Goal: Understand process/instructions: Learn how to perform a task or action

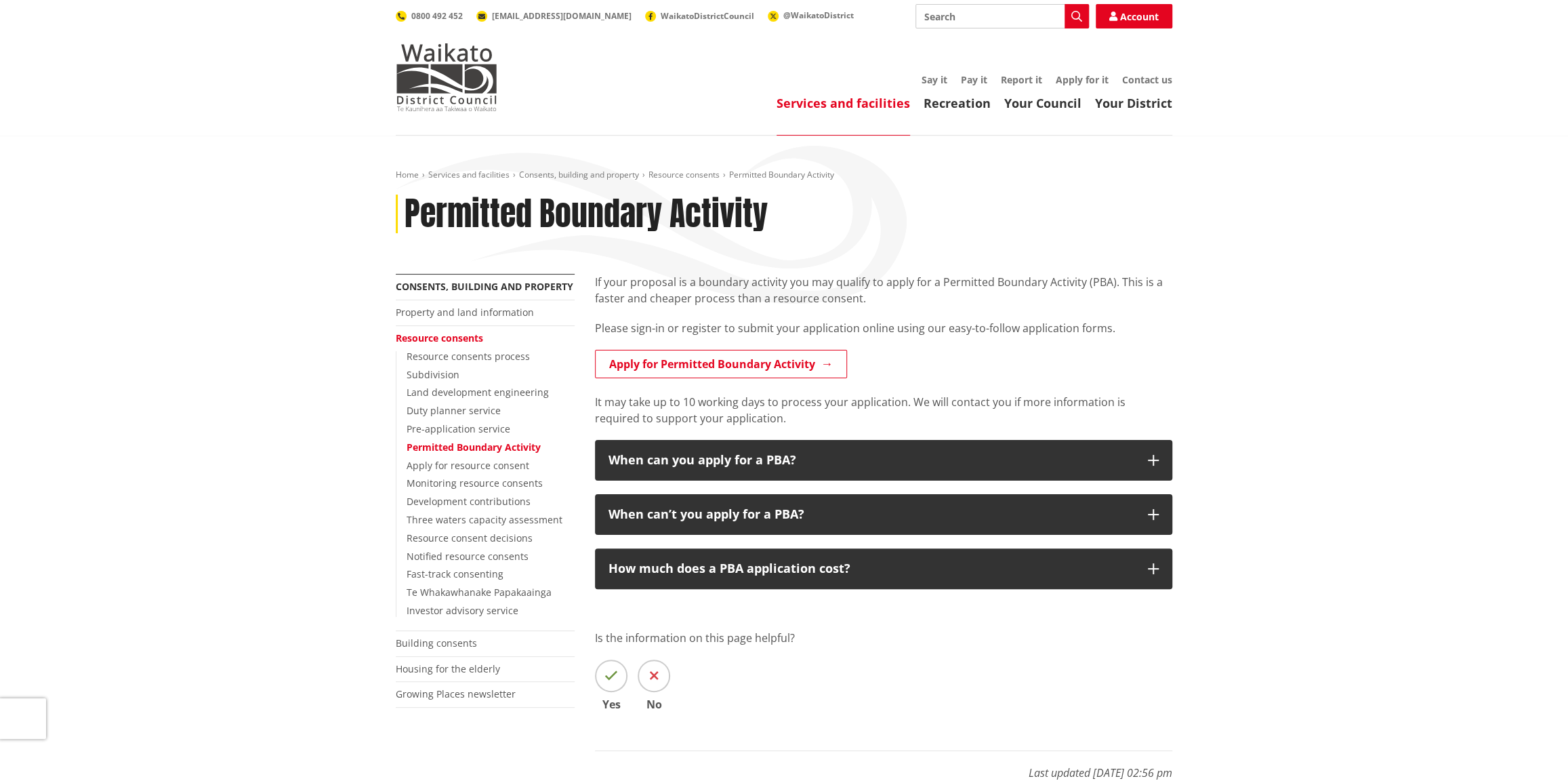
click at [1245, 345] on div "Home Services and facilities Consents, building and property Resource consents …" at bounding box center [784, 492] width 1568 height 713
click at [771, 368] on link "Apply for Permitted Boundary Activity" at bounding box center [721, 364] width 252 height 29
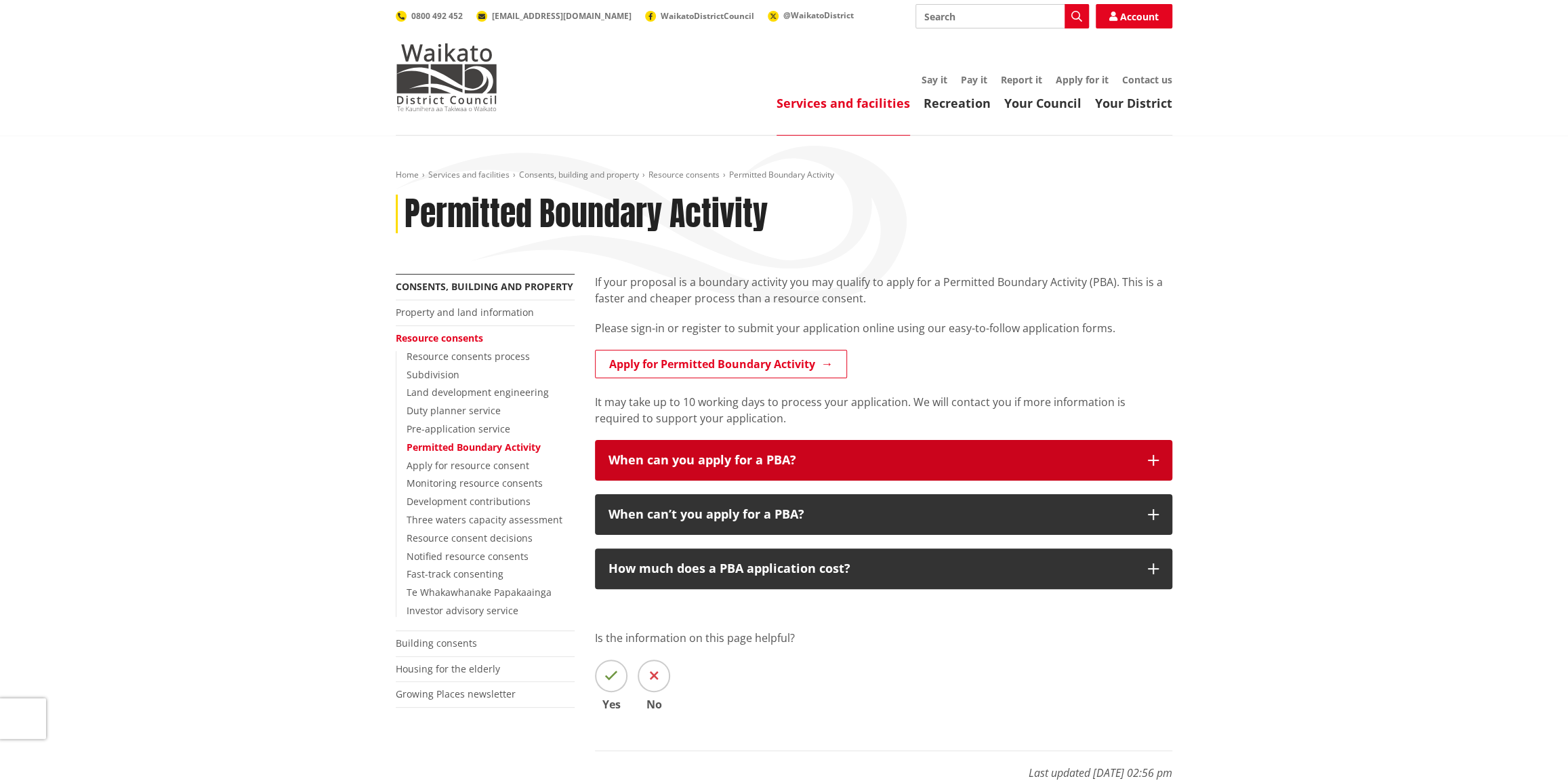
click at [1158, 459] on button "When can you apply for a PBA?" at bounding box center [884, 460] width 578 height 41
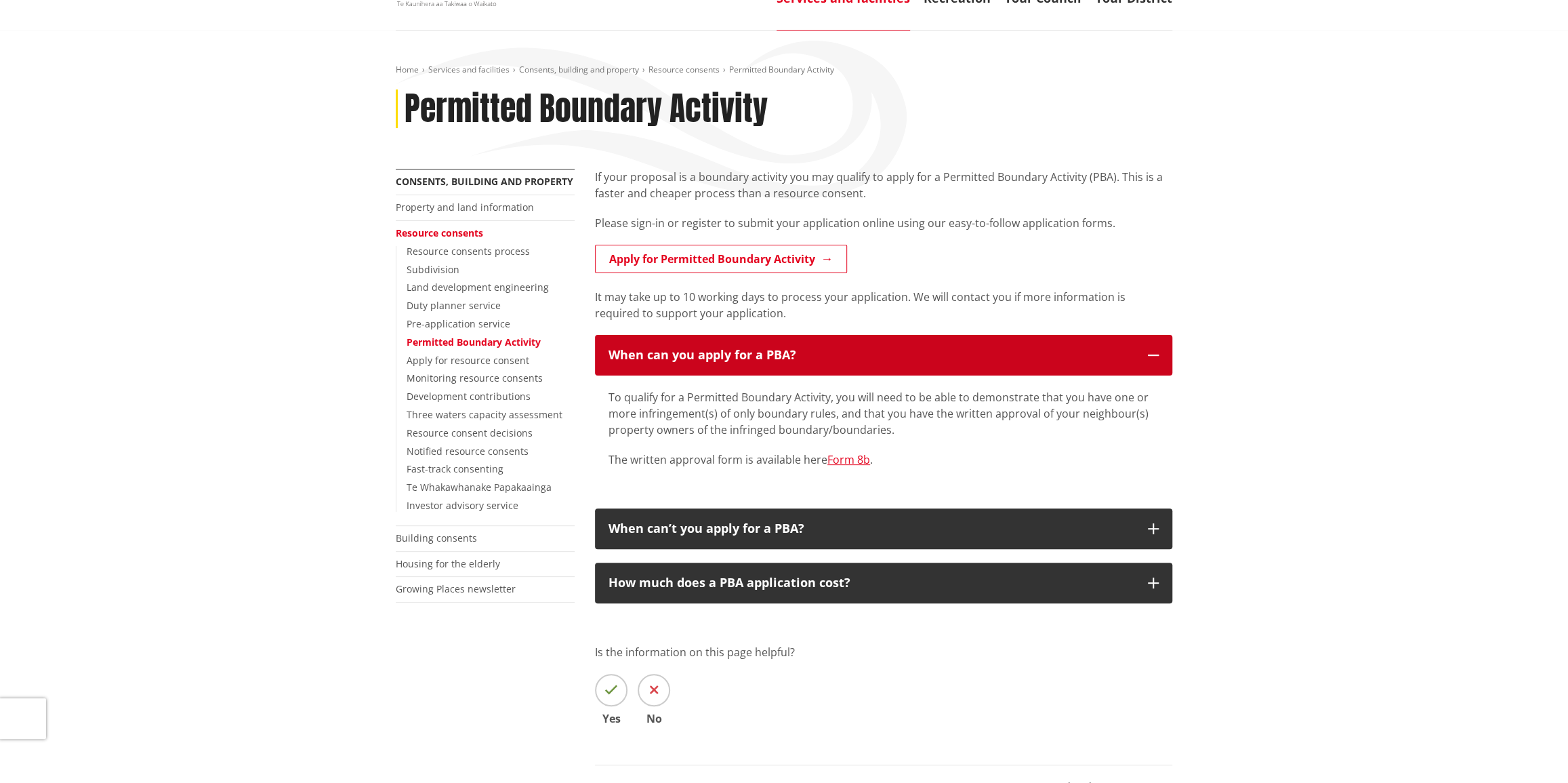
scroll to position [123, 0]
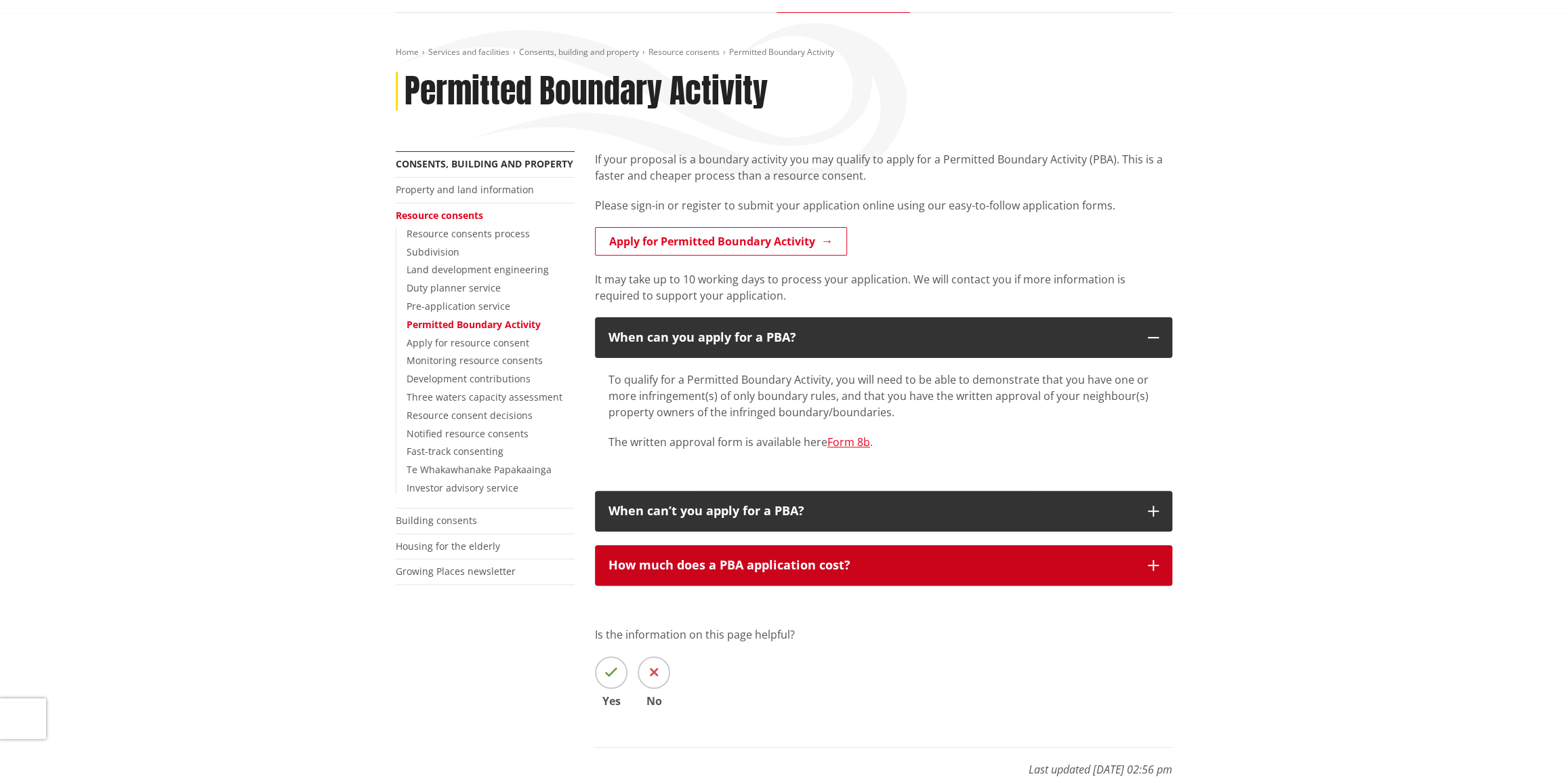
click at [1152, 563] on icon "button" at bounding box center [1154, 565] width 11 height 11
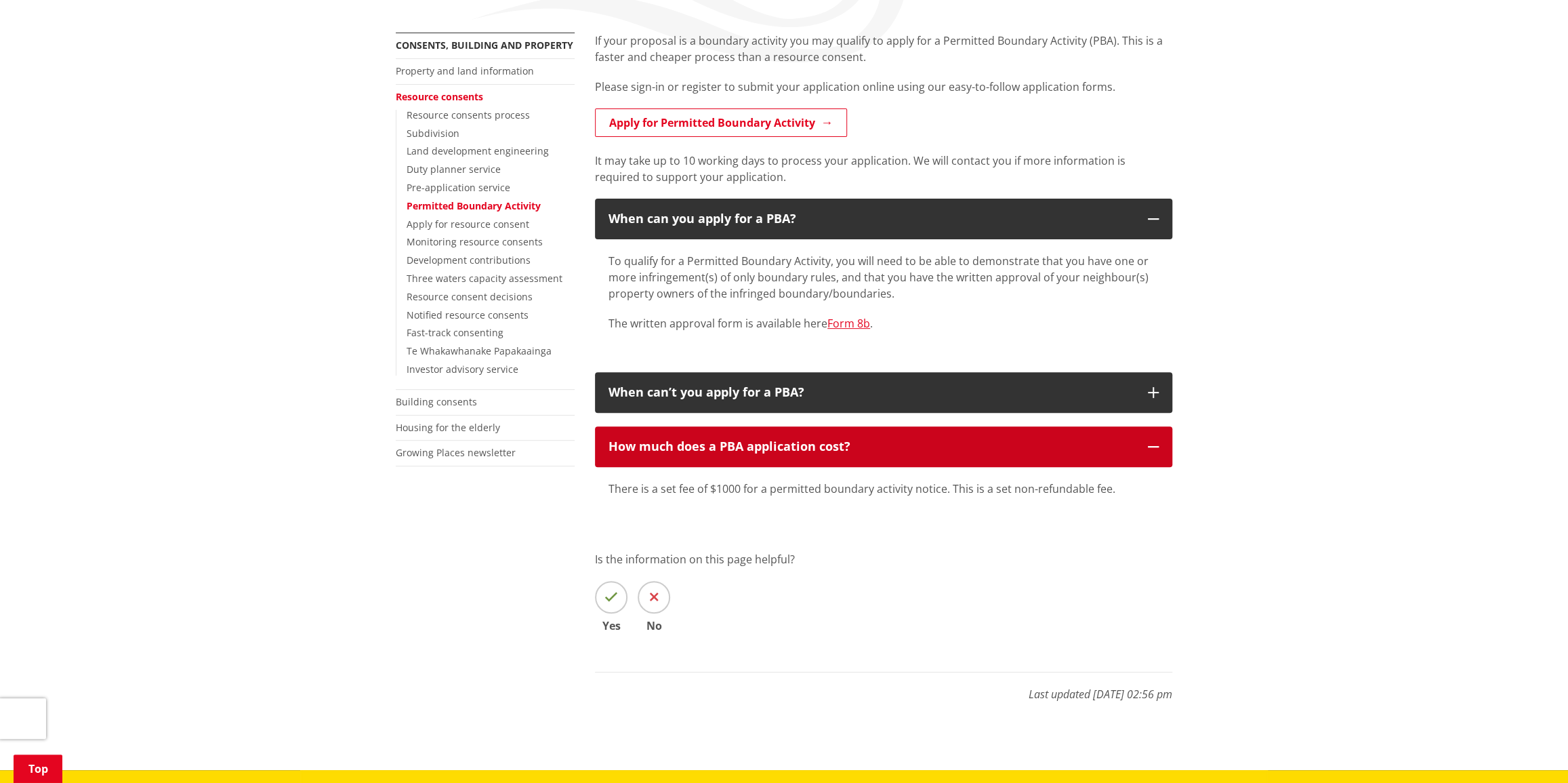
scroll to position [246, 0]
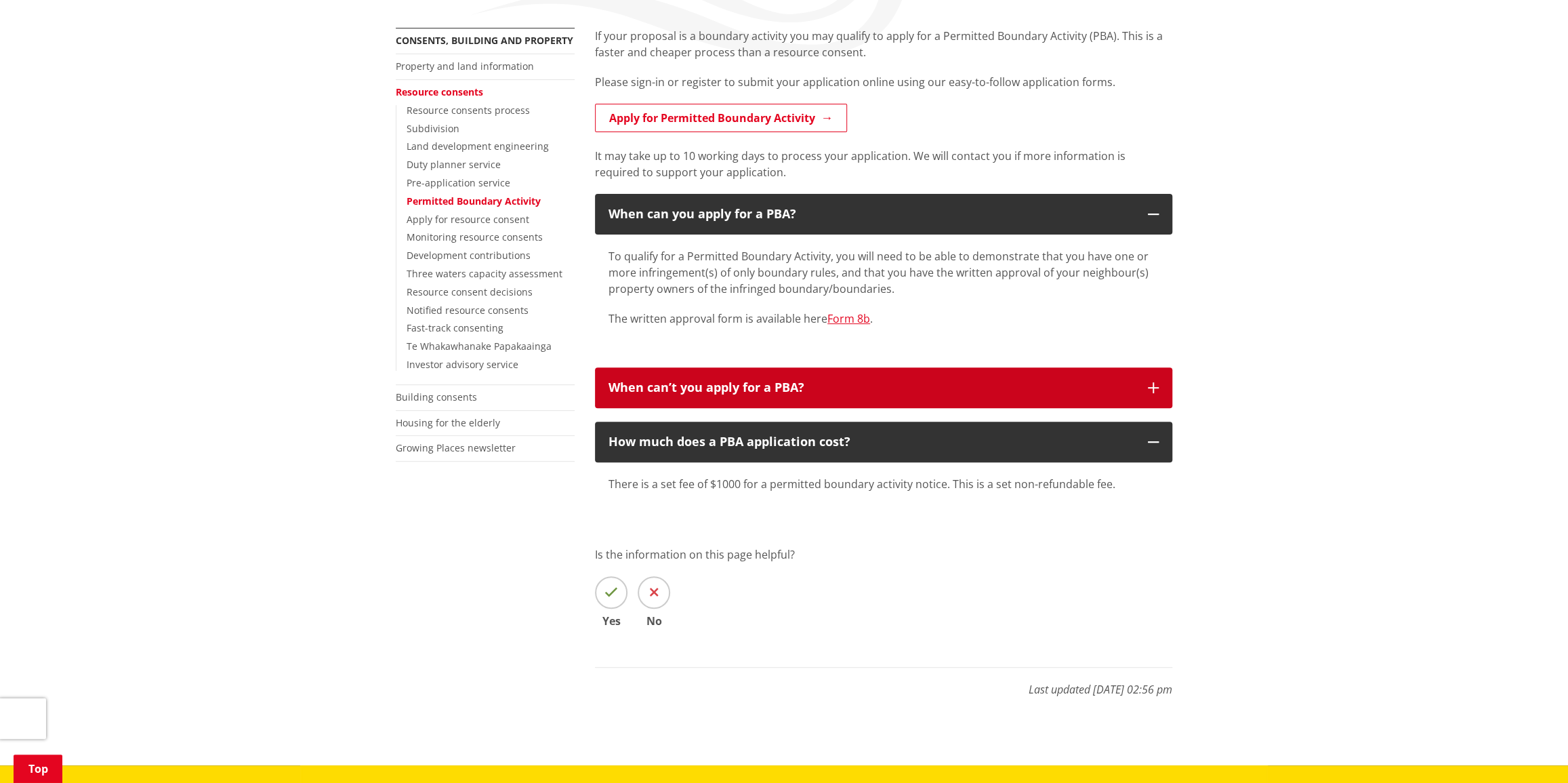
click at [1149, 380] on button "When can’t you apply for a PBA?" at bounding box center [884, 388] width 578 height 41
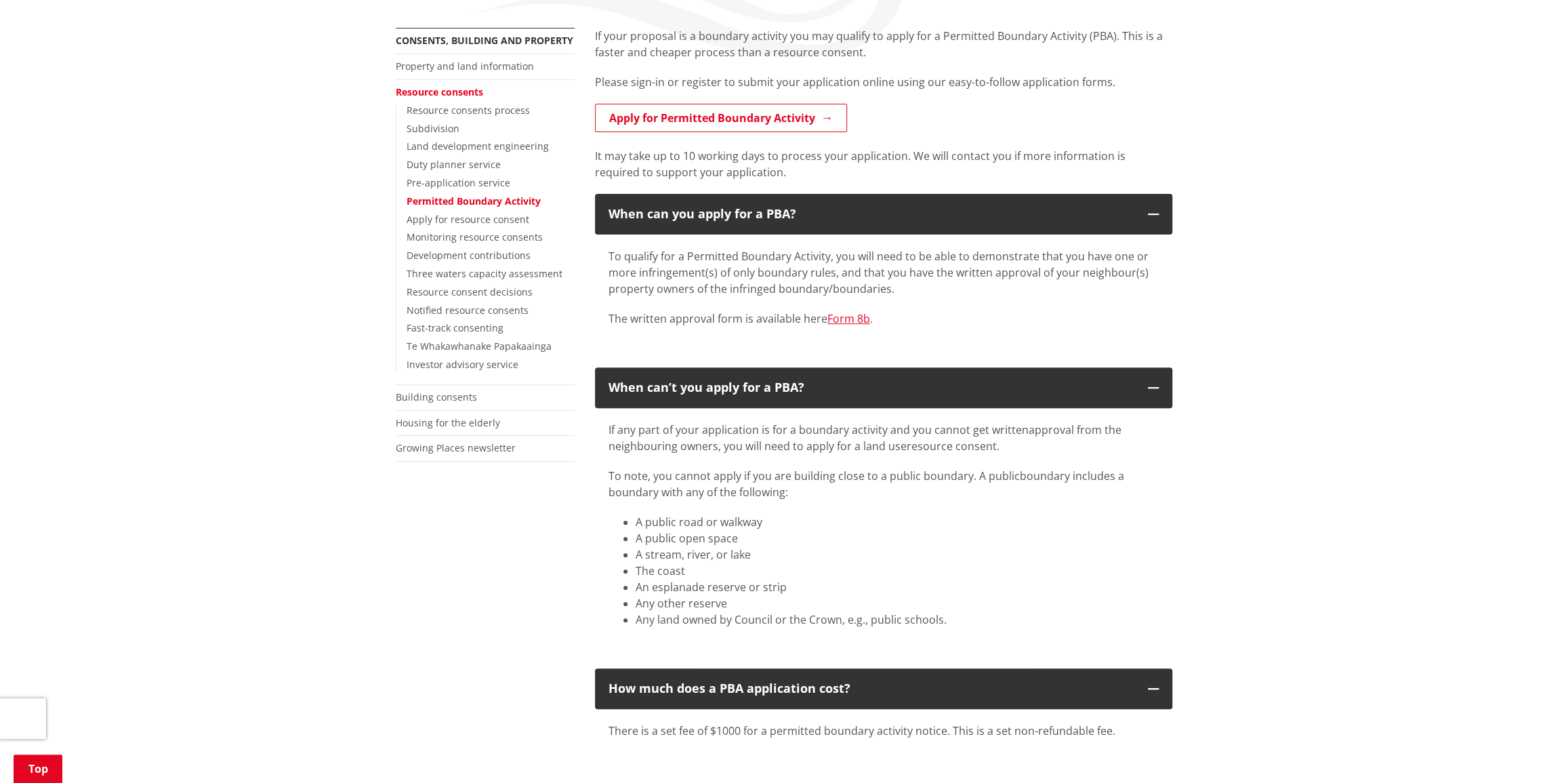
click at [861, 519] on li "A public road or walkway​" at bounding box center [897, 522] width 523 height 16
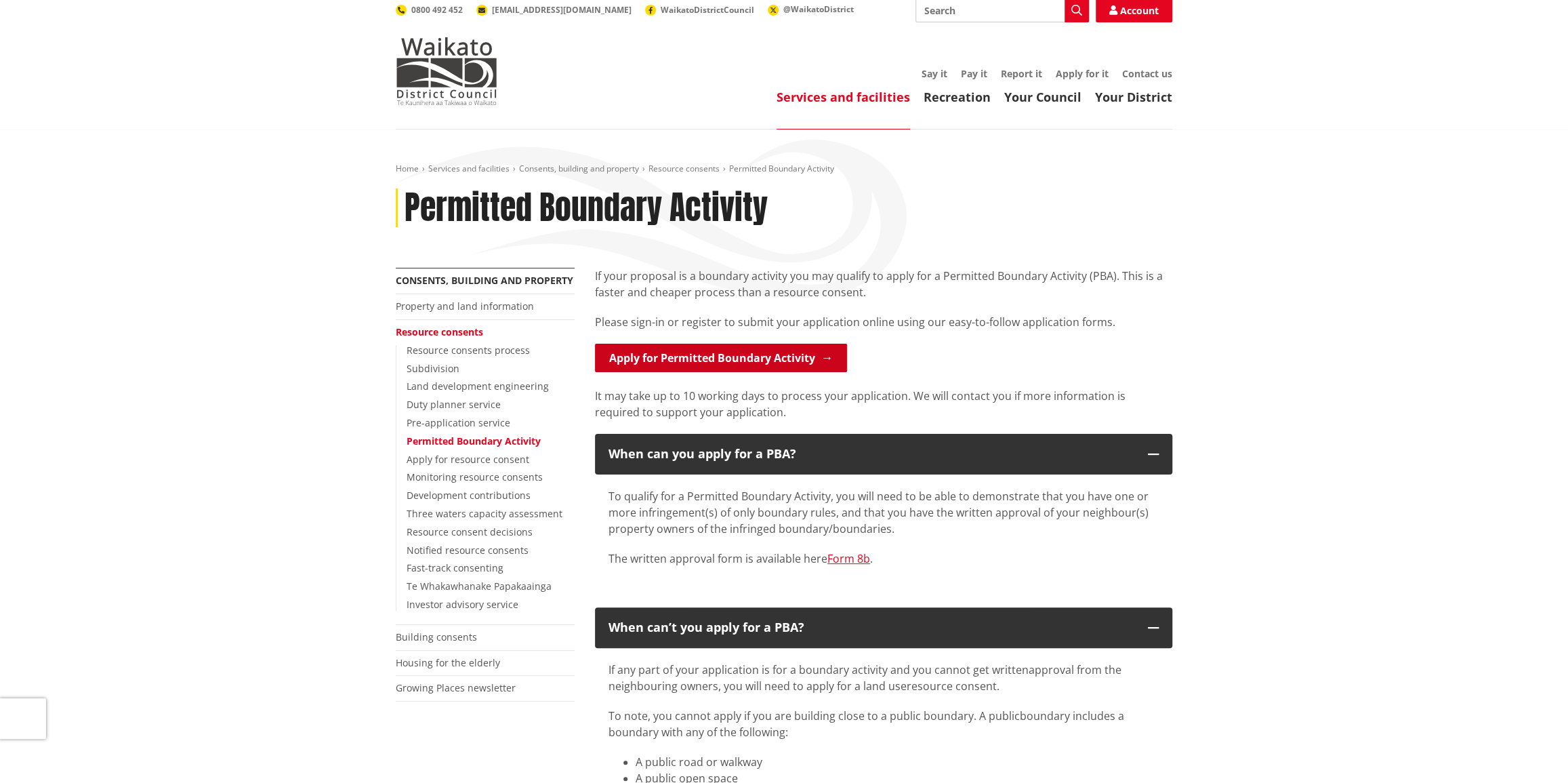
scroll to position [0, 0]
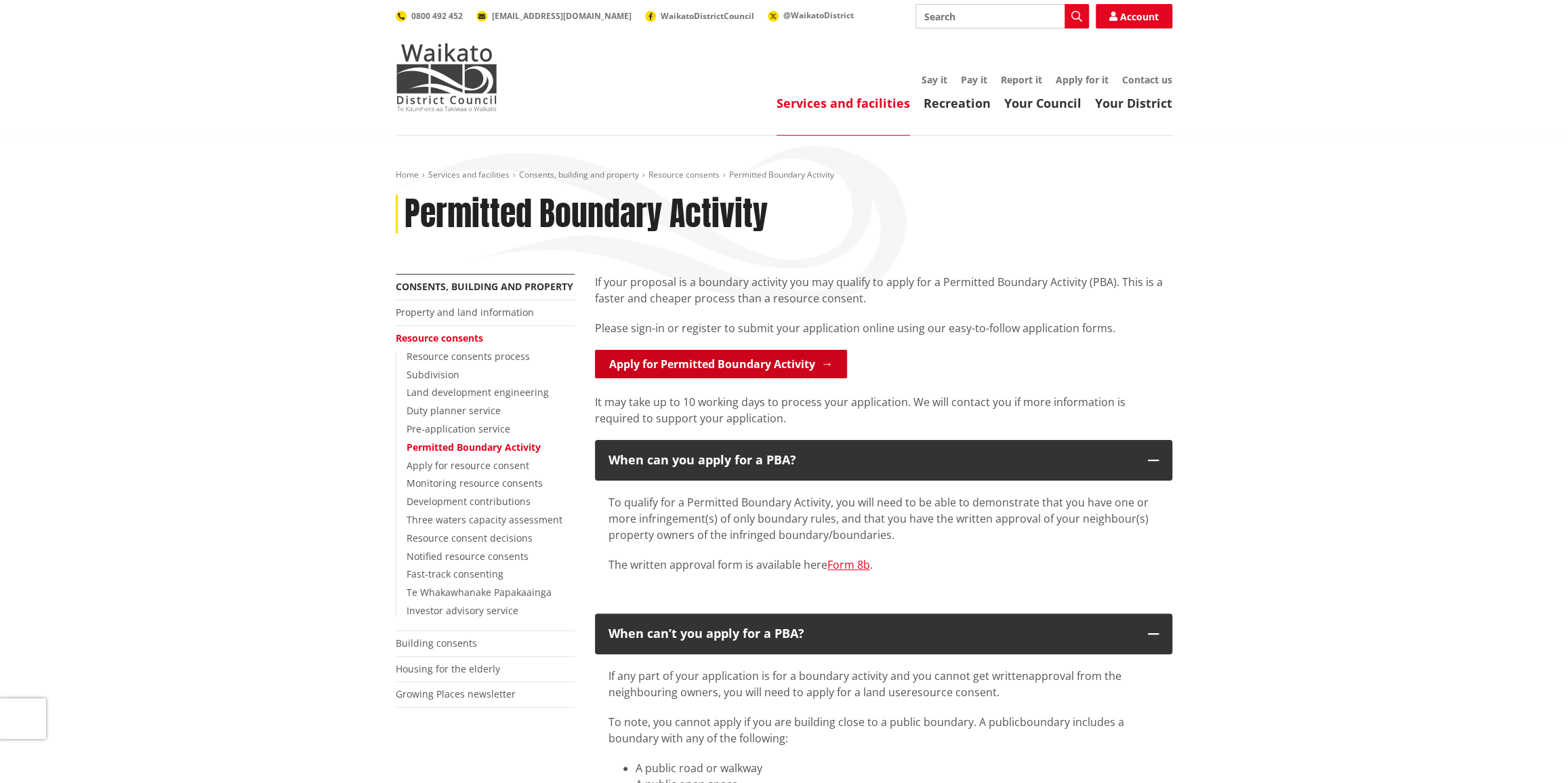
click at [734, 360] on link "Apply for Permitted Boundary Activity" at bounding box center [721, 364] width 252 height 29
